Goal: Transaction & Acquisition: Purchase product/service

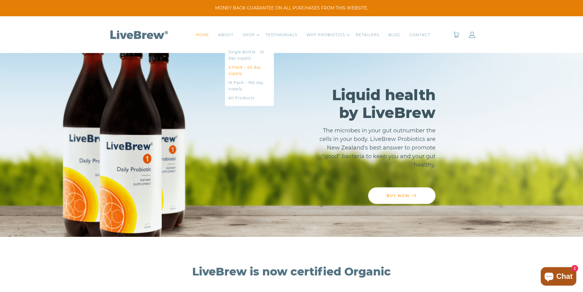
click at [246, 71] on link "4 Pack - 40 day supply" at bounding box center [249, 70] width 42 height 12
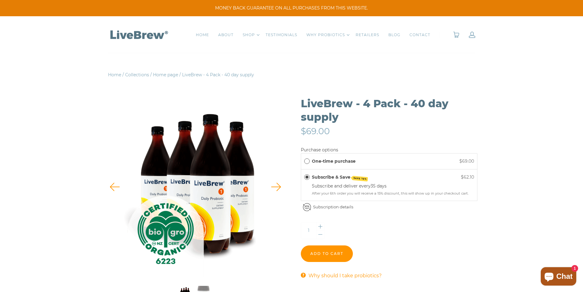
click at [333, 177] on label "Subscribe & Save SAVE 10%" at bounding box center [340, 177] width 56 height 7
click at [321, 161] on label "One-time purchase" at bounding box center [334, 161] width 44 height 7
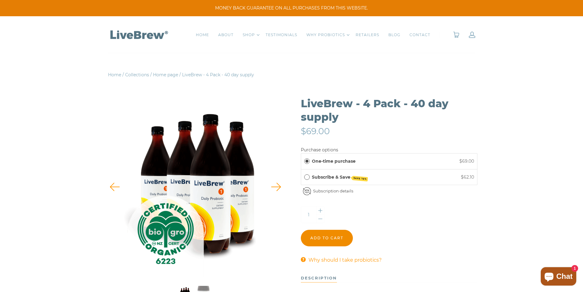
click at [324, 238] on input "Add to cart" at bounding box center [327, 238] width 52 height 17
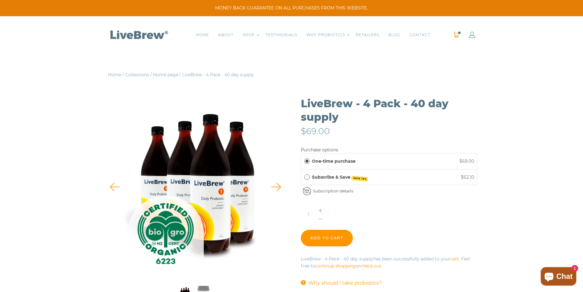
click at [459, 34] on span "0" at bounding box center [460, 33] width 4 height 4
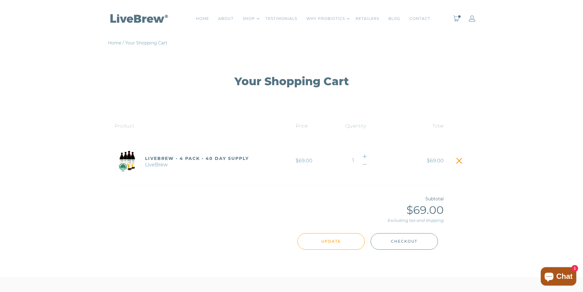
scroll to position [61, 0]
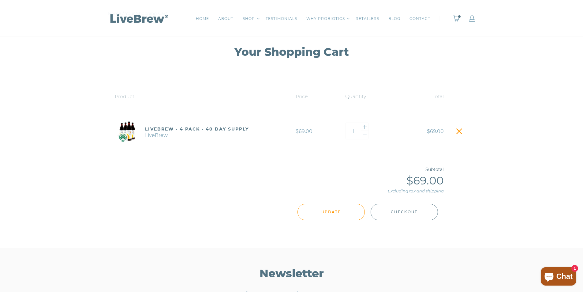
click at [413, 213] on span "Checkout" at bounding box center [404, 211] width 27 height 7
